Goal: Find specific page/section: Find specific page/section

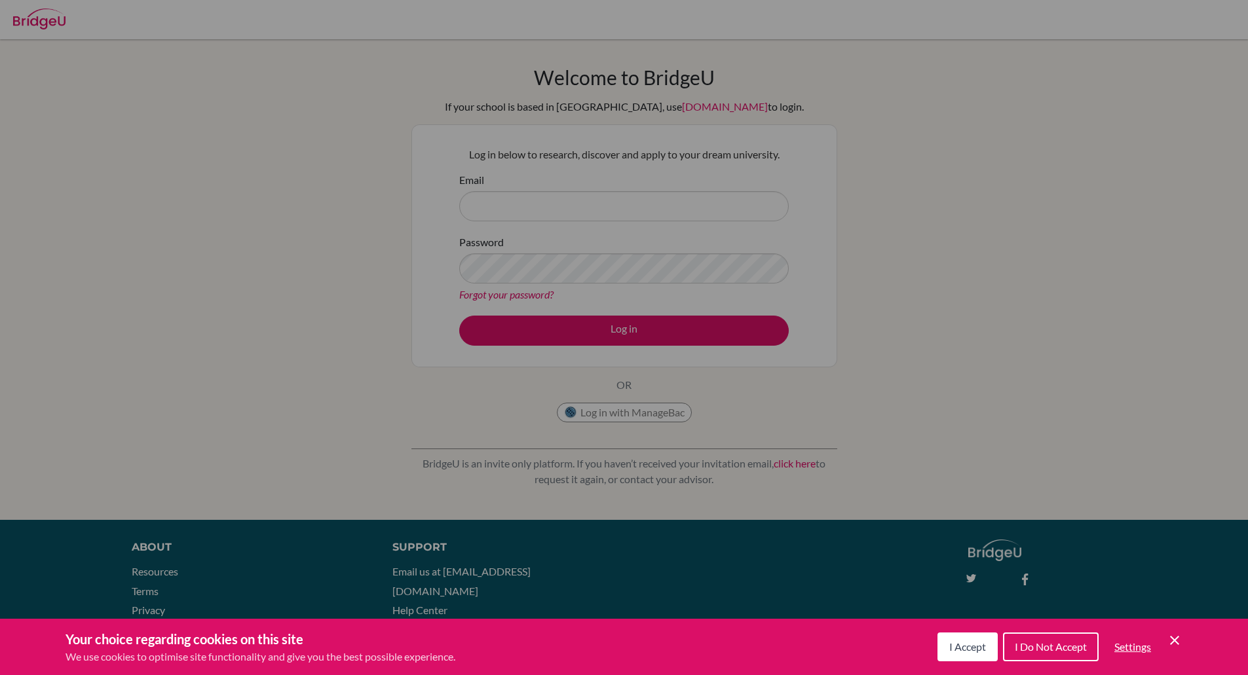
click at [957, 642] on span "I Accept" at bounding box center [967, 646] width 37 height 12
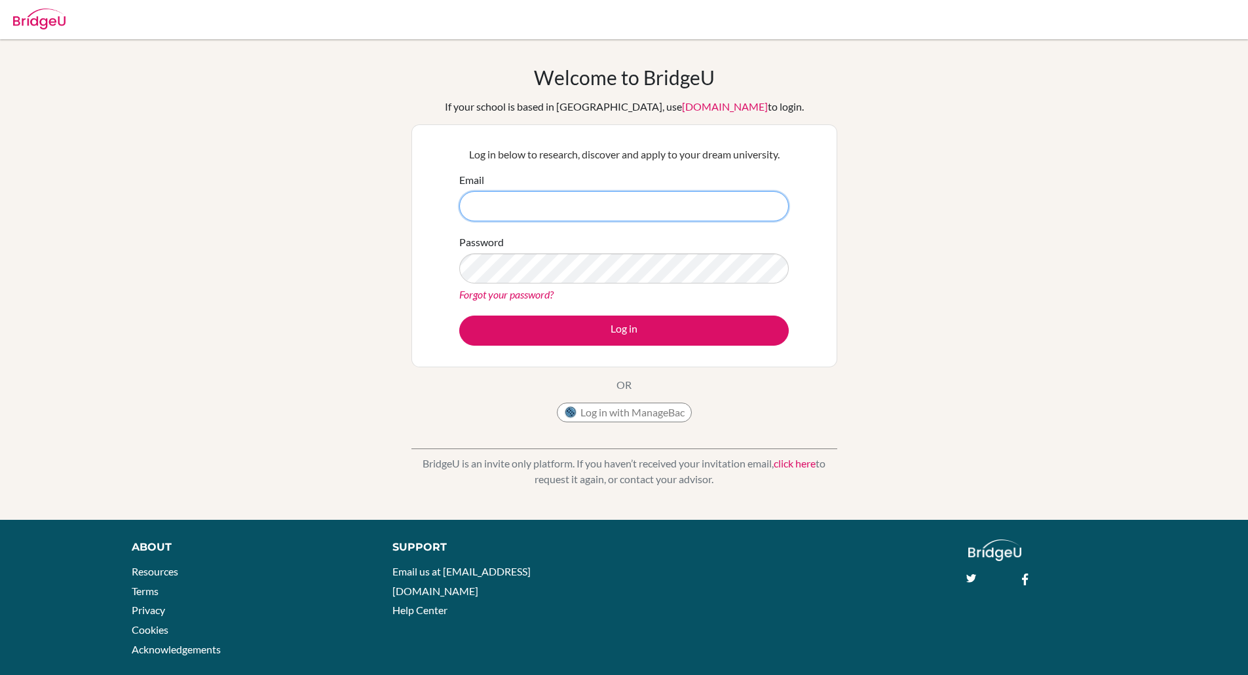
click at [608, 206] on input "Email" at bounding box center [623, 206] width 329 height 30
click at [621, 411] on button "Log in with ManageBac" at bounding box center [624, 413] width 135 height 20
type input "[PERSON_NAME][EMAIL_ADDRESS][DOMAIN_NAME]"
click at [459, 316] on button "Log in" at bounding box center [623, 331] width 329 height 30
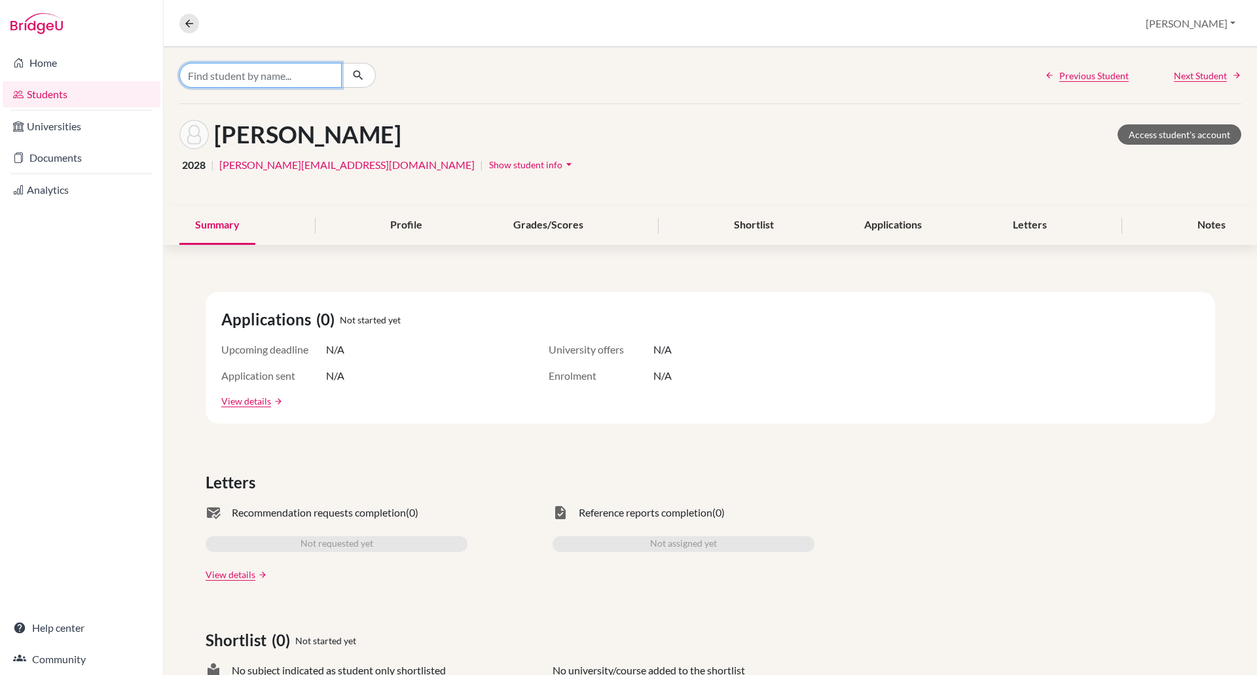
click at [266, 75] on input "Find student by name..." at bounding box center [260, 75] width 162 height 25
type input "[PERSON_NAME]"
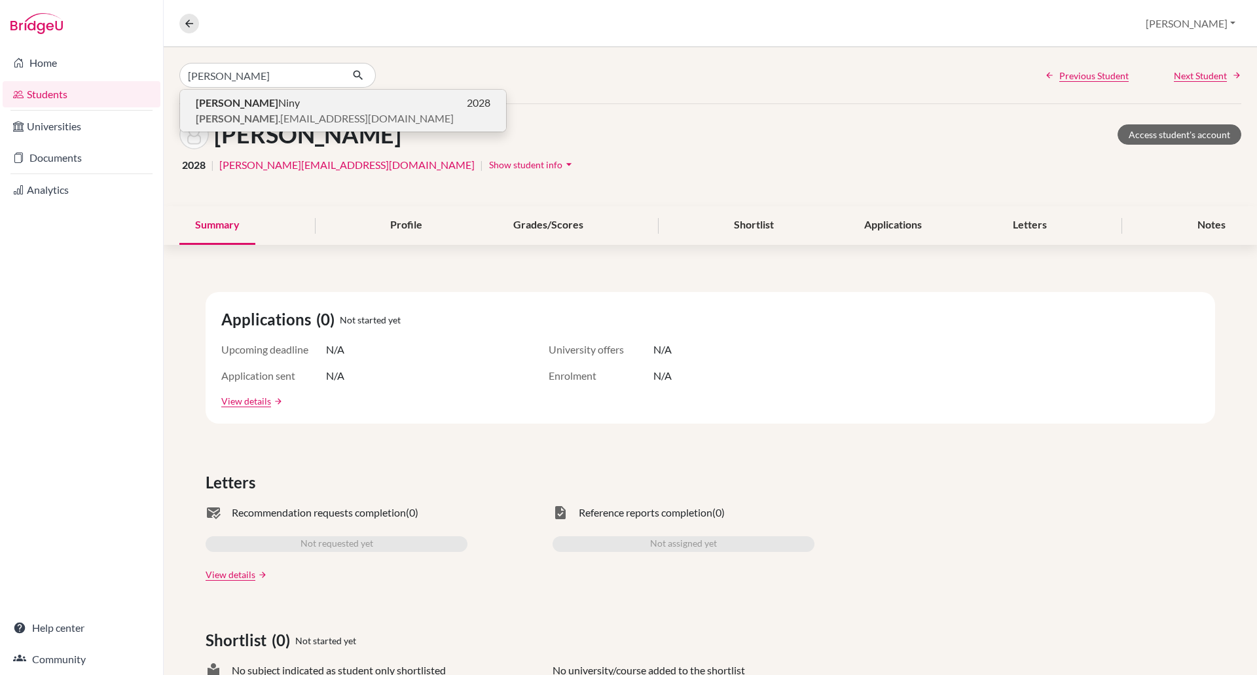
click at [265, 114] on span "vicente .costapinamachadoniny@utb.helsingborg.se" at bounding box center [325, 119] width 258 height 16
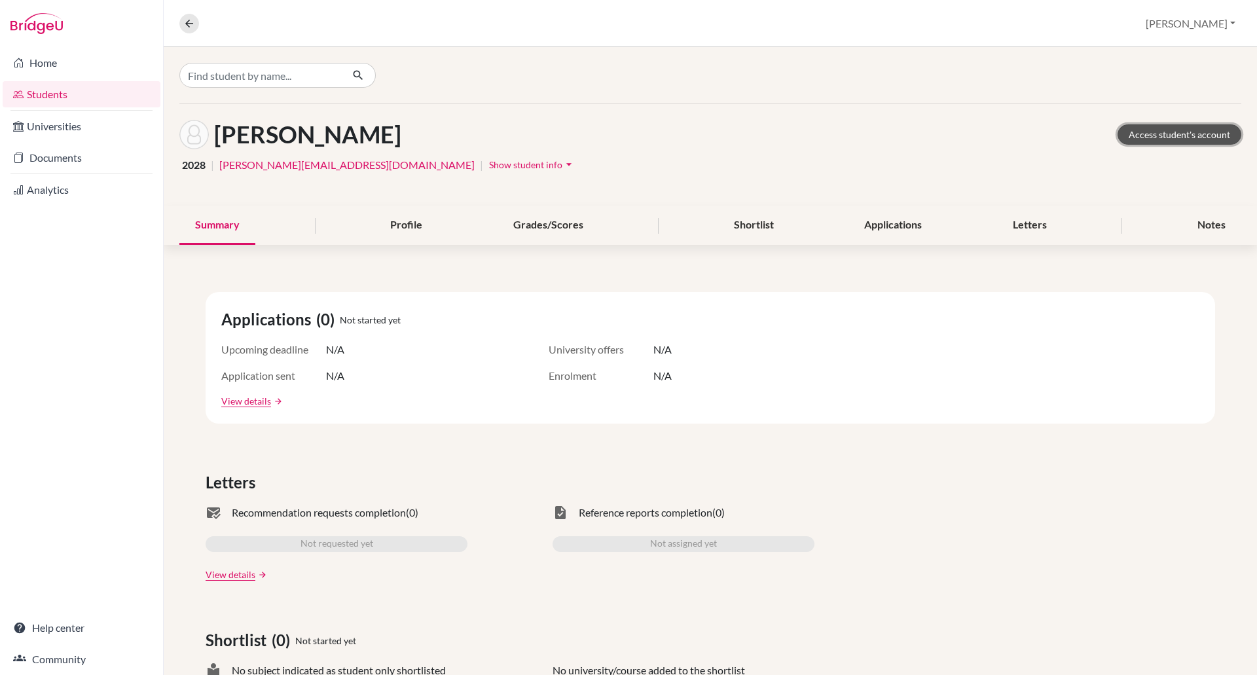
click at [1142, 139] on link "Access student's account" at bounding box center [1180, 134] width 124 height 20
